Goal: Information Seeking & Learning: Learn about a topic

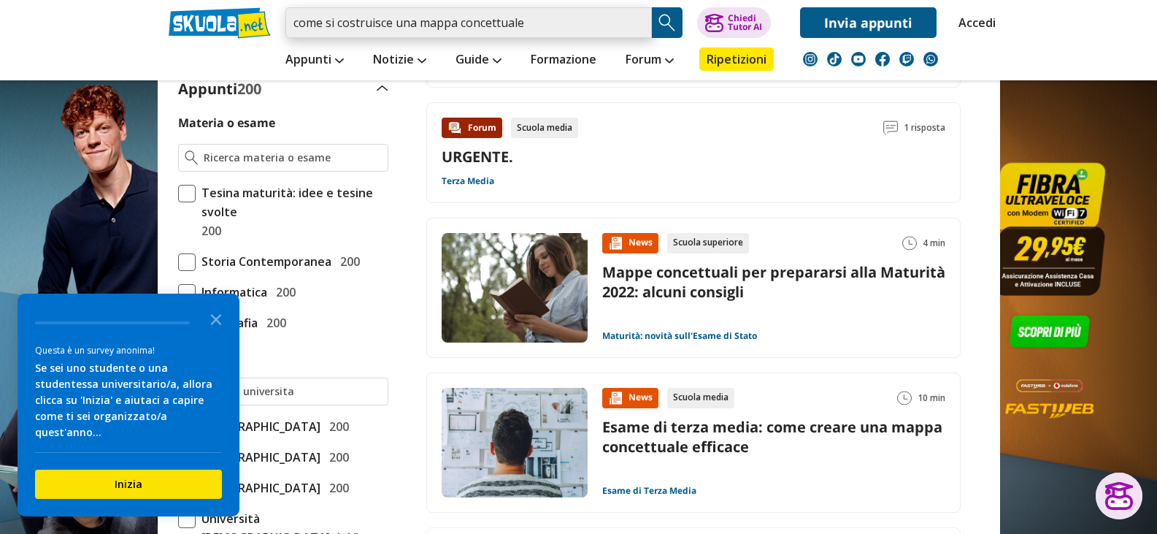
click at [544, 25] on input "come si costruisce una mappa concettuale" at bounding box center [468, 22] width 366 height 31
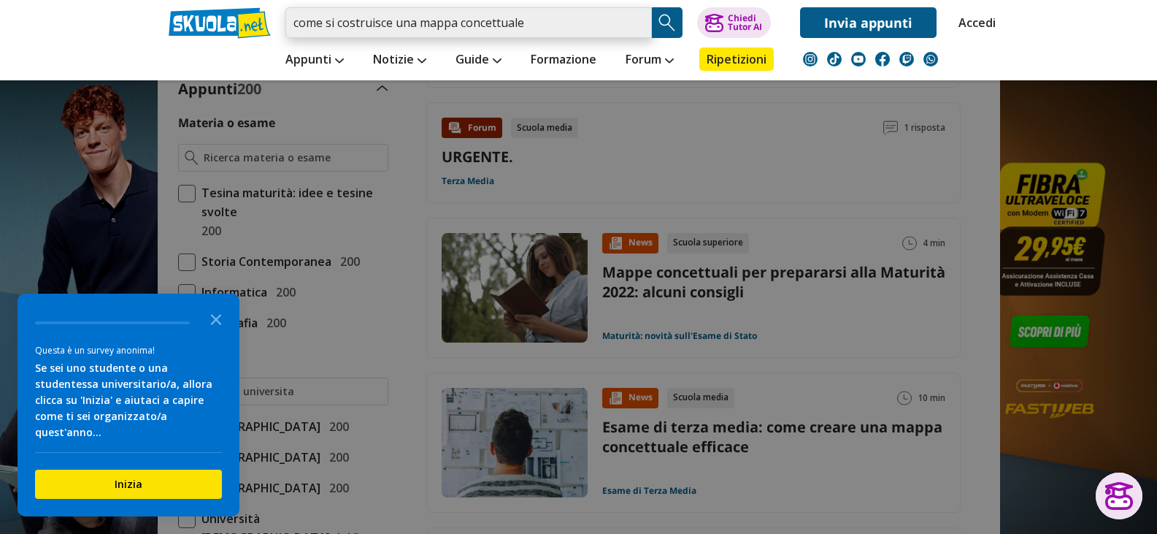
drag, startPoint x: 540, startPoint y: 22, endPoint x: 277, endPoint y: 28, distance: 263.6
click at [277, 28] on div "come si costruisce una mappa concettuale Caricamento in corso... Trova un tutor…" at bounding box center [579, 19] width 842 height 38
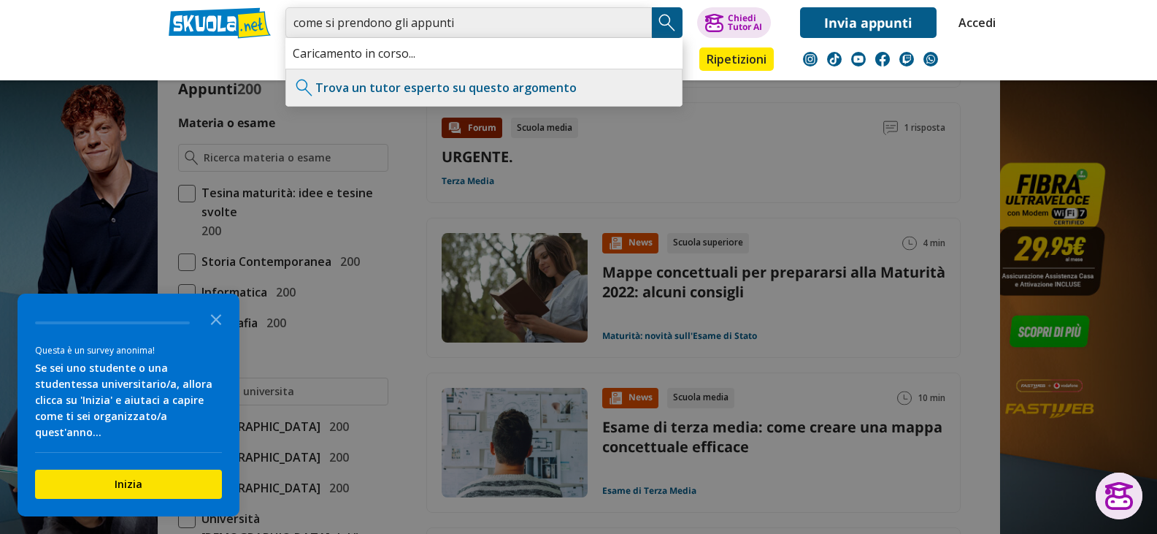
type input "come si prendono gli appunti"
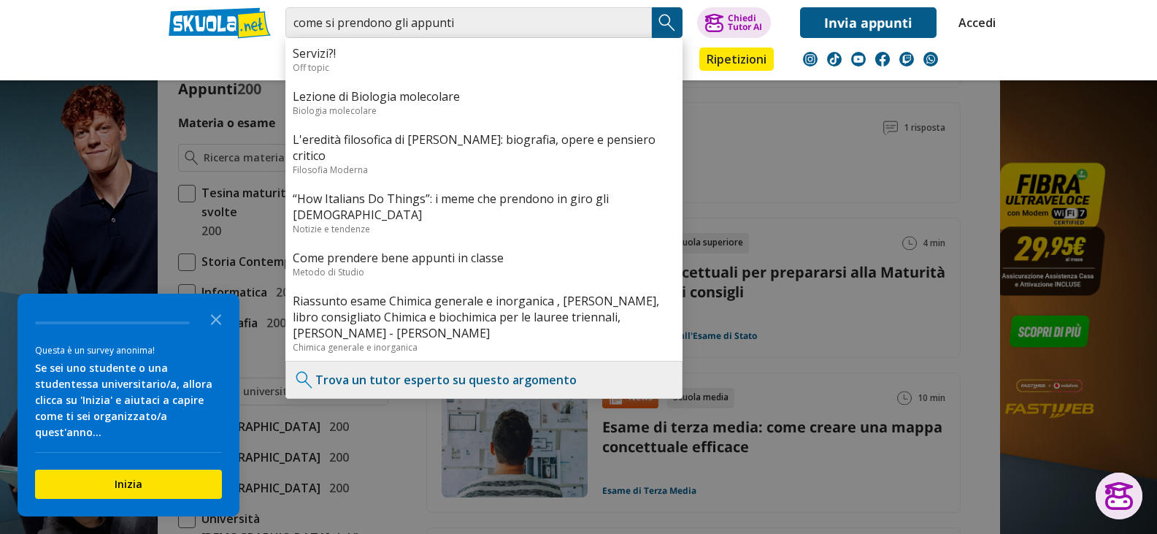
click at [667, 15] on img "Search Button" at bounding box center [667, 23] width 22 height 22
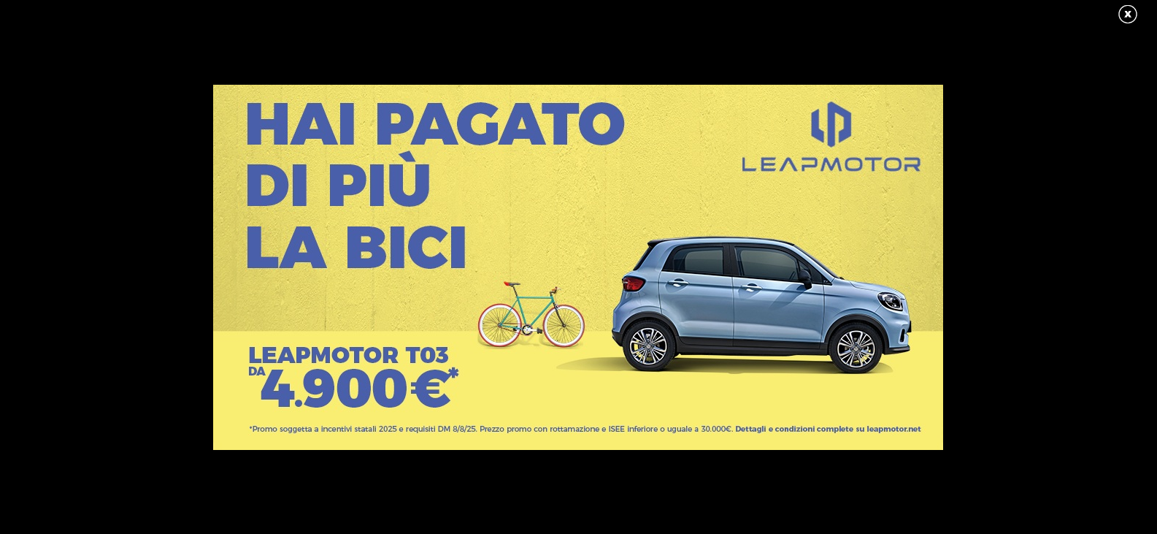
click at [1124, 12] on link at bounding box center [1135, 15] width 37 height 22
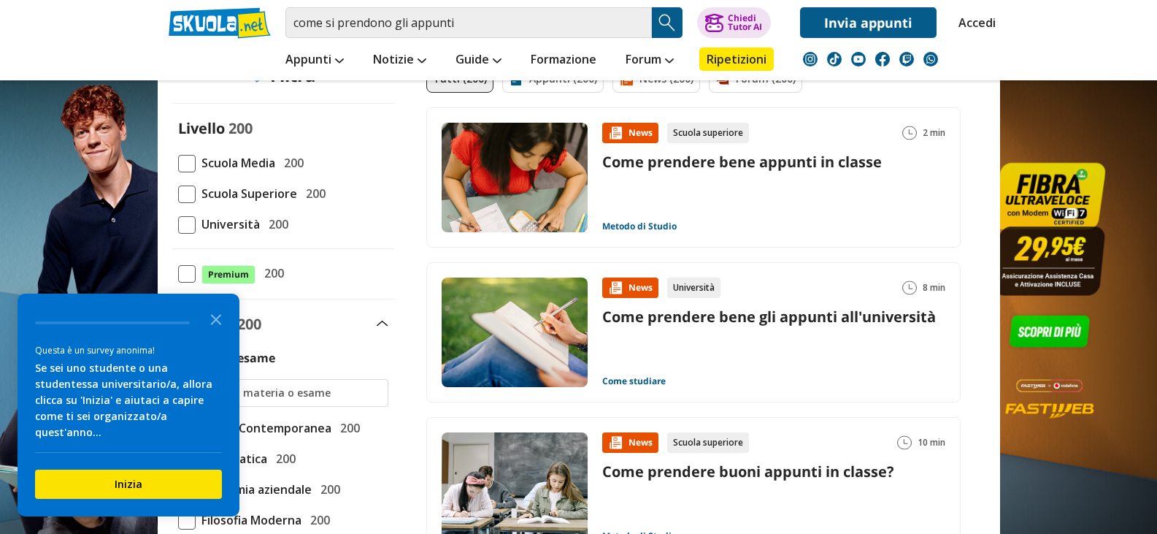
scroll to position [219, 0]
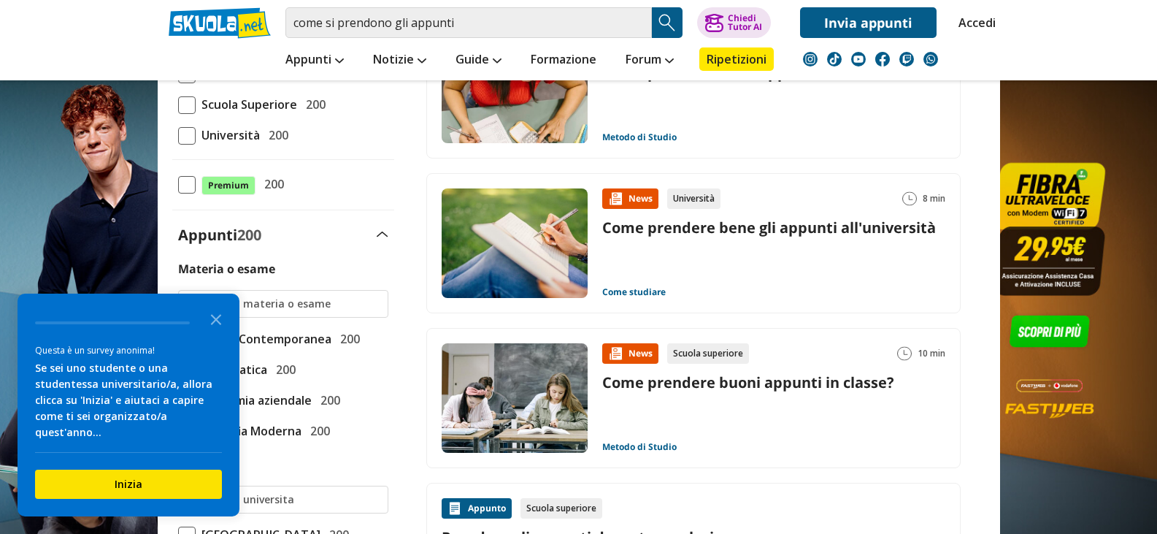
click at [530, 246] on img at bounding box center [515, 243] width 146 height 110
click at [673, 16] on img "Search Button" at bounding box center [667, 23] width 22 height 22
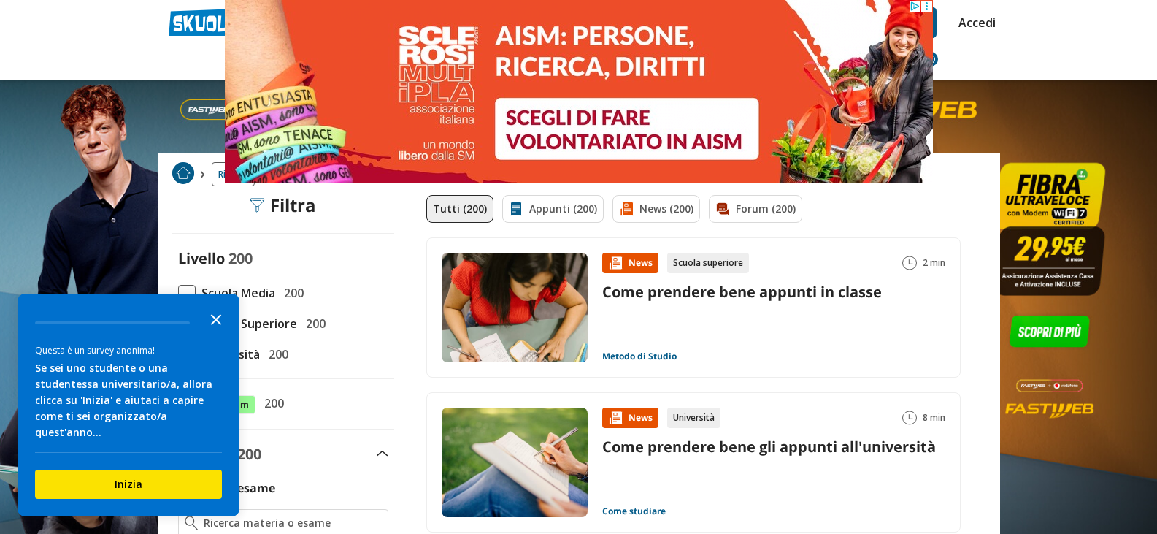
click at [218, 333] on icon "Close the survey" at bounding box center [215, 318] width 29 height 29
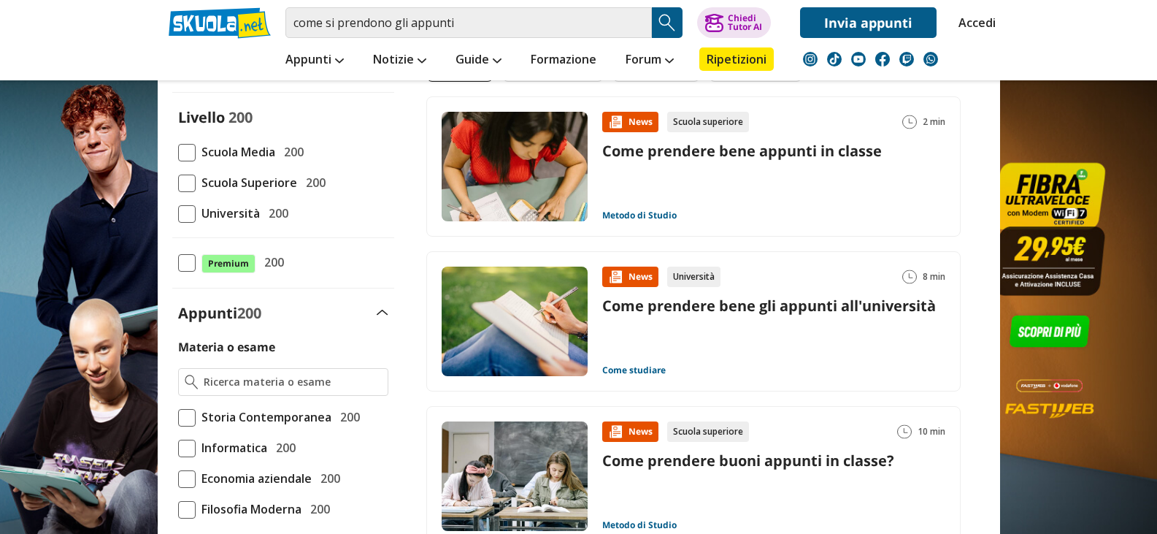
scroll to position [146, 0]
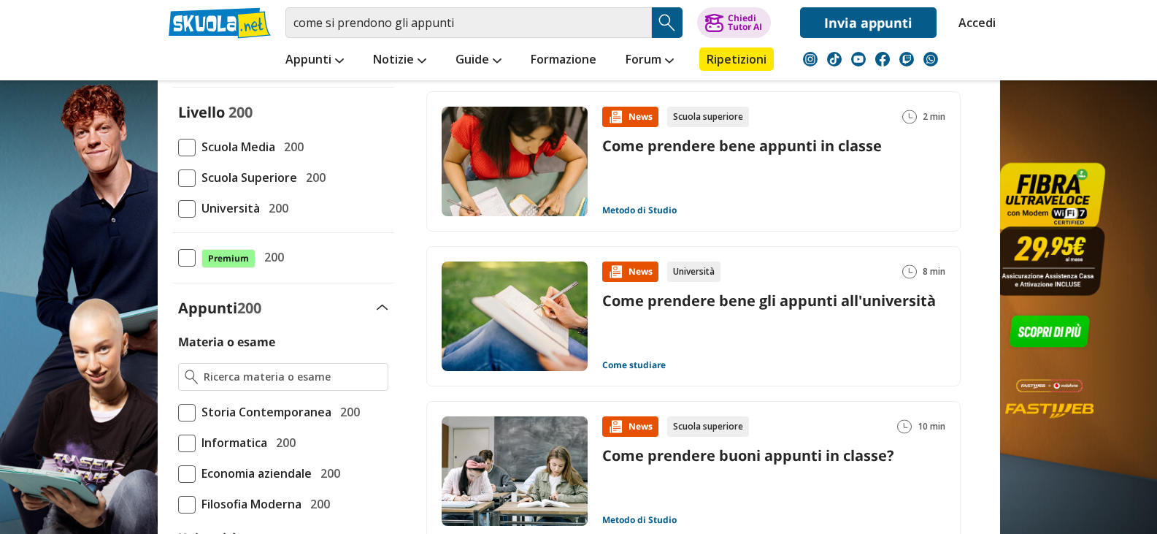
click at [507, 313] on img at bounding box center [515, 316] width 146 height 110
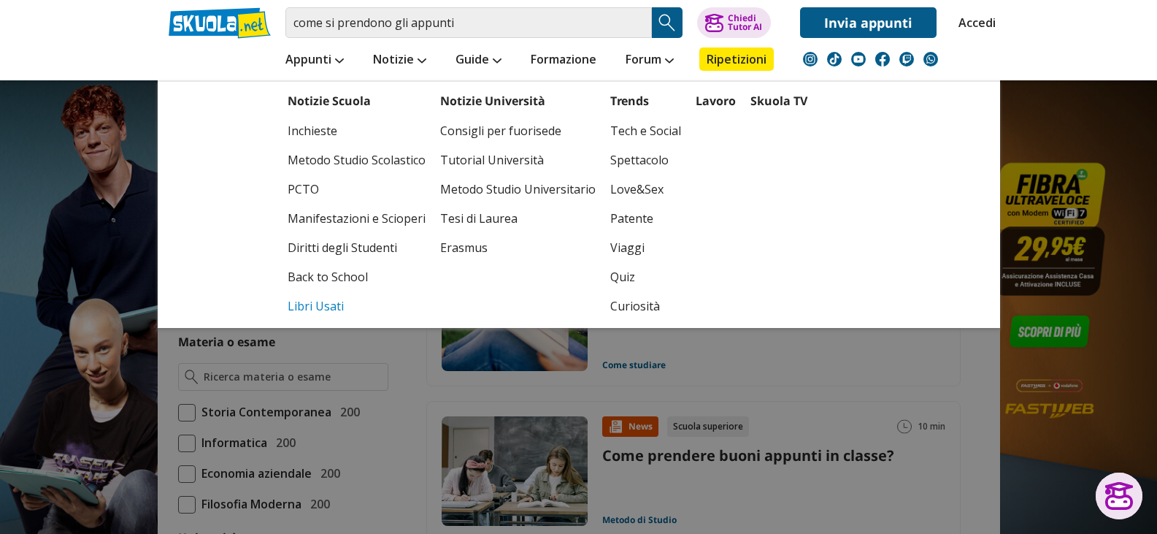
click at [332, 307] on link "Libri Usati" at bounding box center [357, 305] width 138 height 29
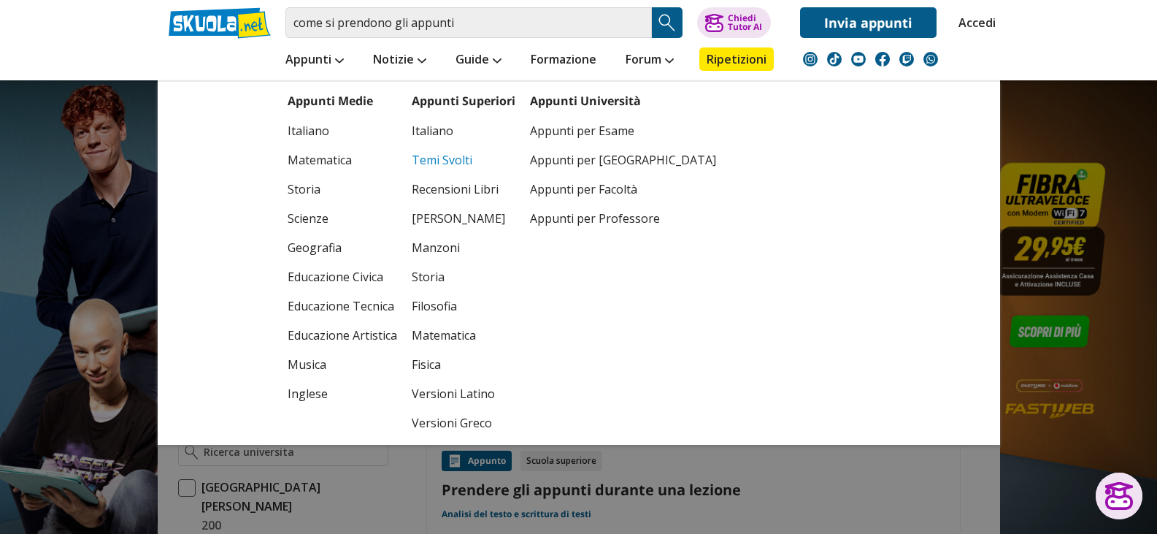
scroll to position [292, 0]
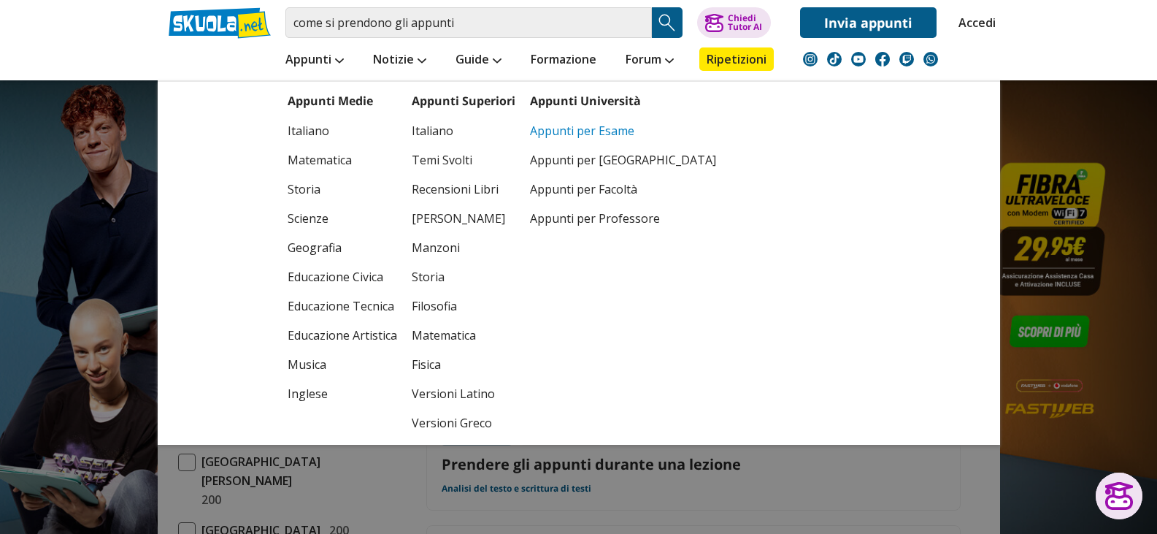
click at [567, 128] on link "Appunti per Esame" at bounding box center [623, 130] width 186 height 29
